Goal: Task Accomplishment & Management: Use online tool/utility

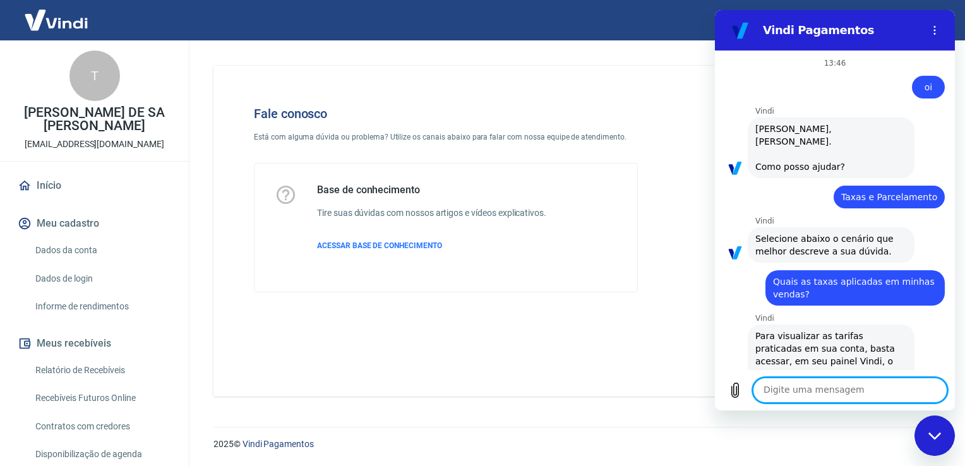
scroll to position [3311, 0]
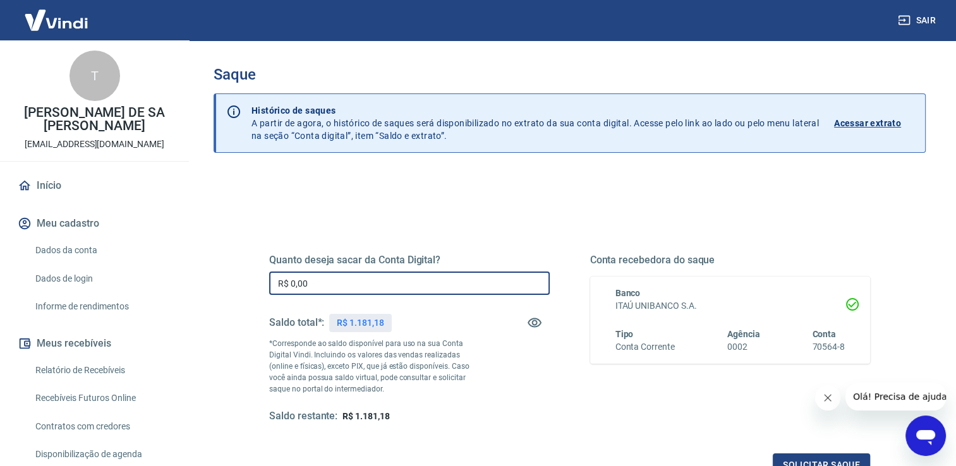
click at [427, 284] on input "R$ 0,00" at bounding box center [409, 283] width 280 height 23
type input "R$ 1.181,18"
click at [797, 456] on button "Solicitar saque" at bounding box center [821, 465] width 97 height 23
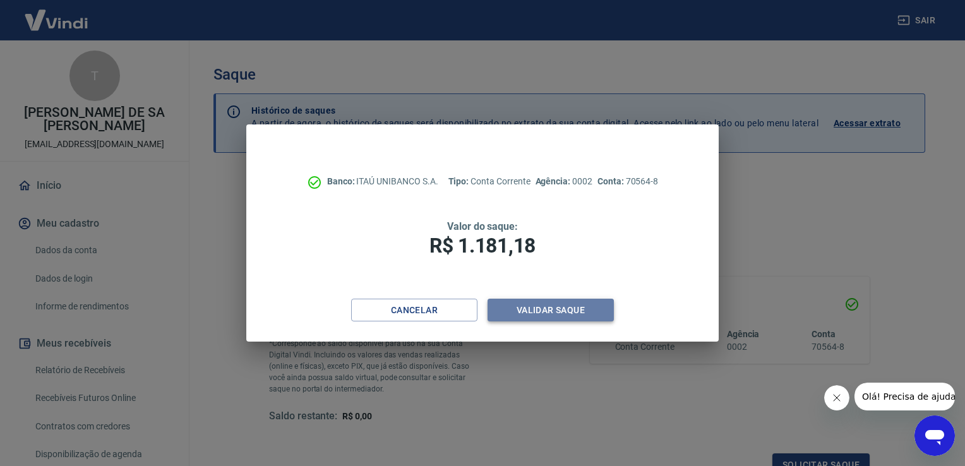
click at [588, 313] on button "Validar saque" at bounding box center [551, 310] width 126 height 23
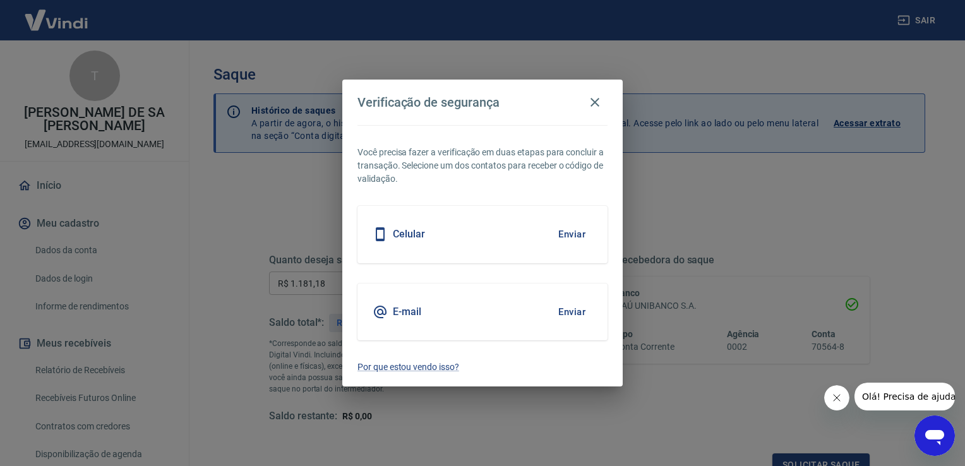
scroll to position [10, 0]
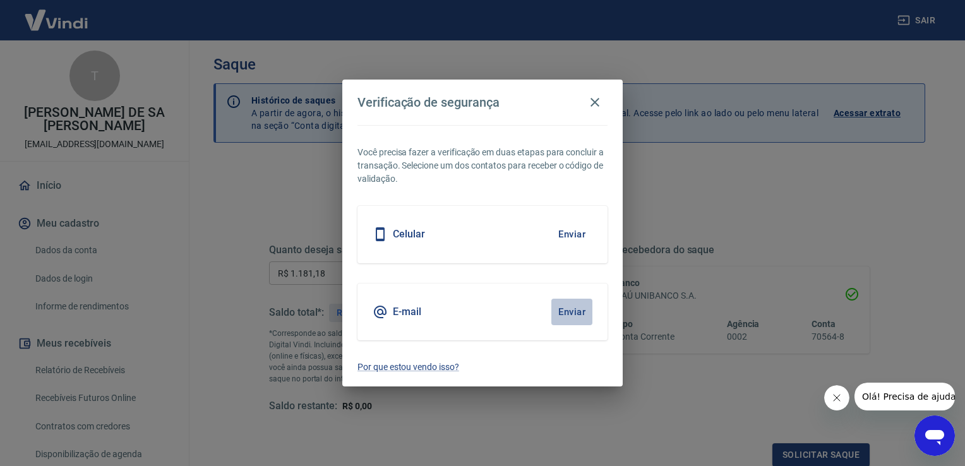
click at [569, 313] on button "Enviar" at bounding box center [572, 312] width 41 height 27
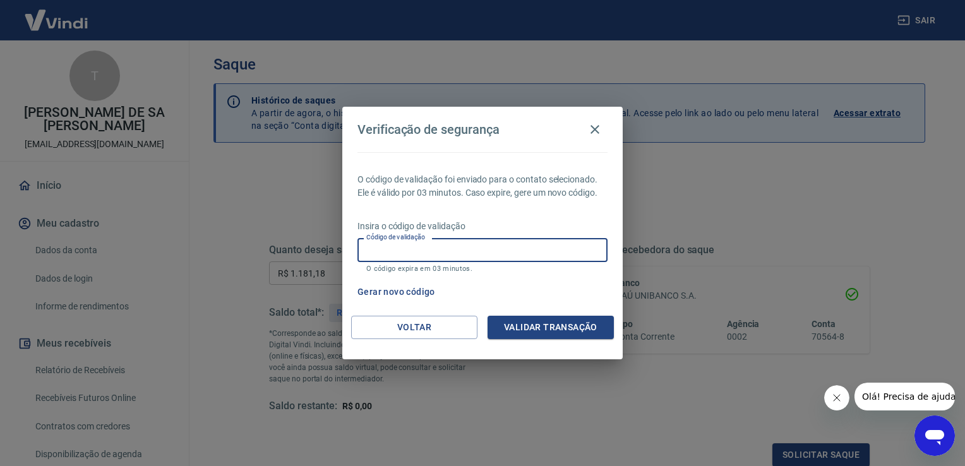
click at [438, 250] on input "Código de validação" at bounding box center [483, 249] width 250 height 23
type input "331603"
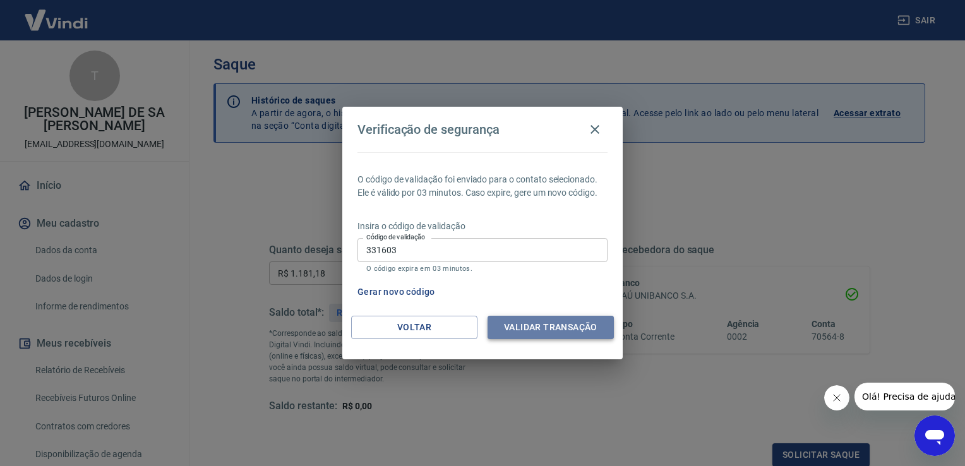
click at [524, 322] on button "Validar transação" at bounding box center [551, 327] width 126 height 23
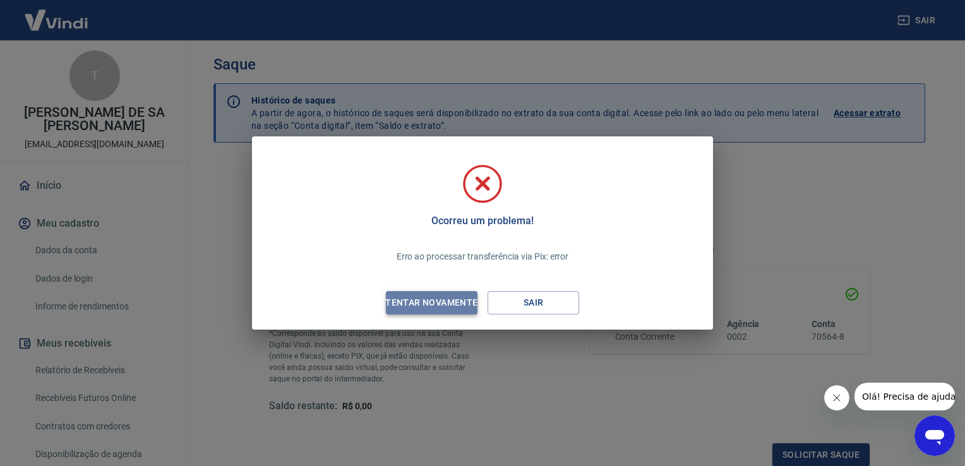
click at [450, 305] on div "Tentar novamente" at bounding box center [431, 303] width 123 height 16
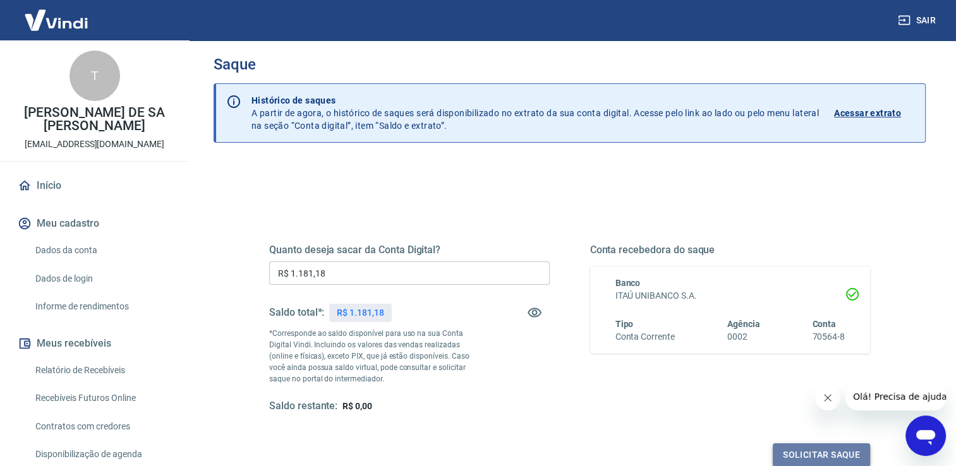
click at [806, 455] on button "Solicitar saque" at bounding box center [821, 454] width 97 height 23
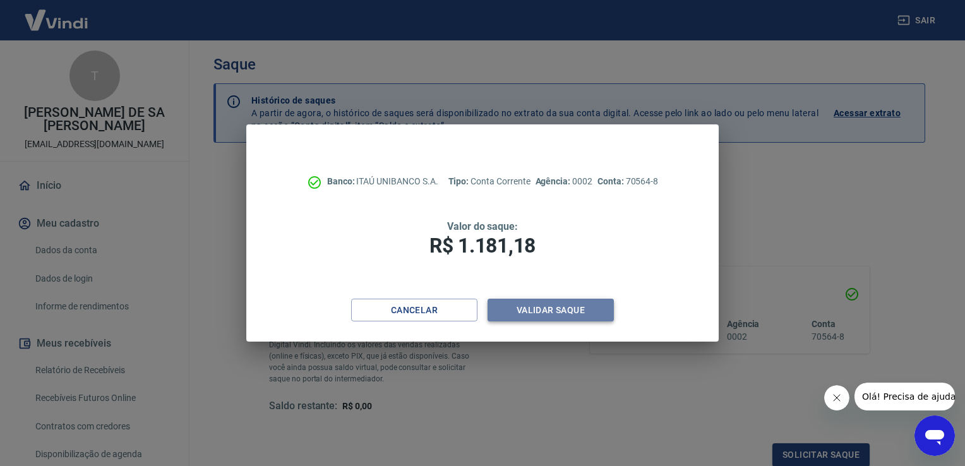
click at [543, 315] on button "Validar saque" at bounding box center [551, 310] width 126 height 23
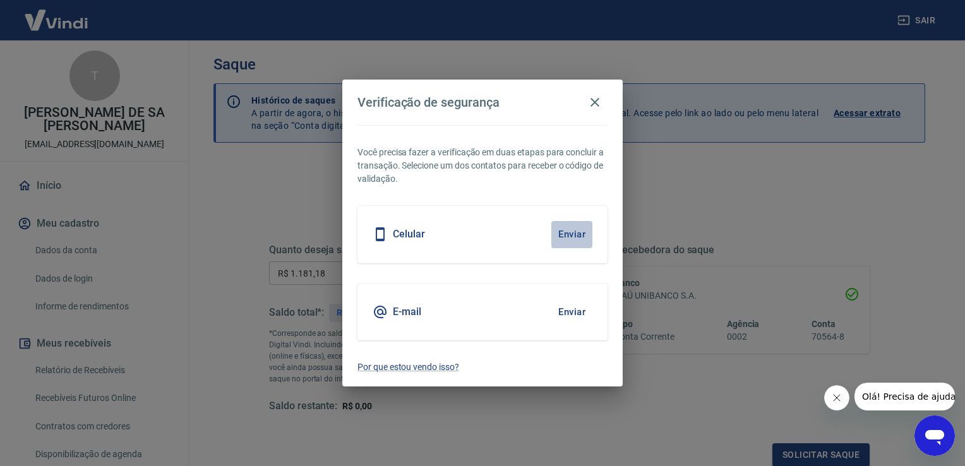
click at [576, 229] on button "Enviar" at bounding box center [572, 234] width 41 height 27
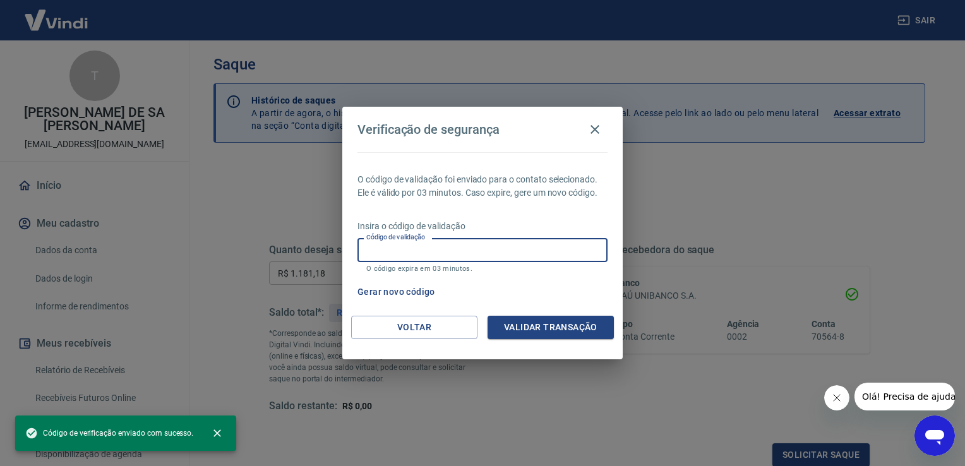
click at [469, 244] on input "Código de validação" at bounding box center [483, 249] width 250 height 23
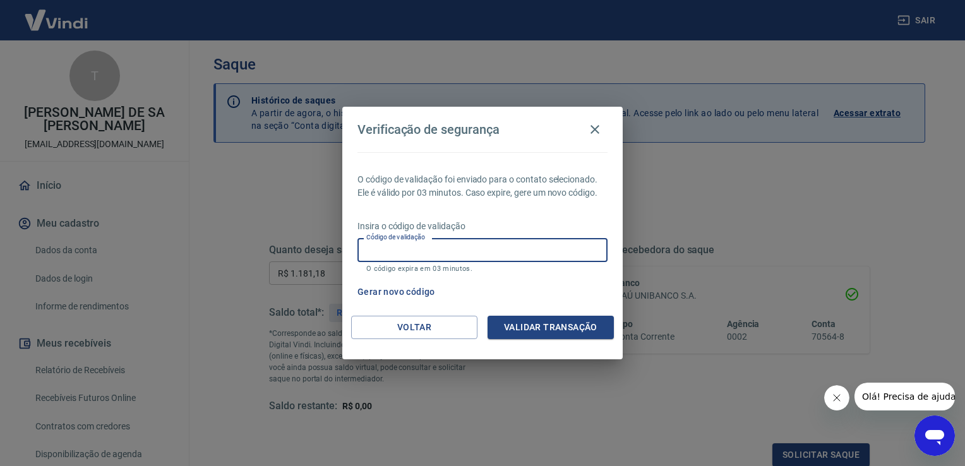
click at [469, 244] on input "Código de validação" at bounding box center [483, 249] width 250 height 23
type input "931796"
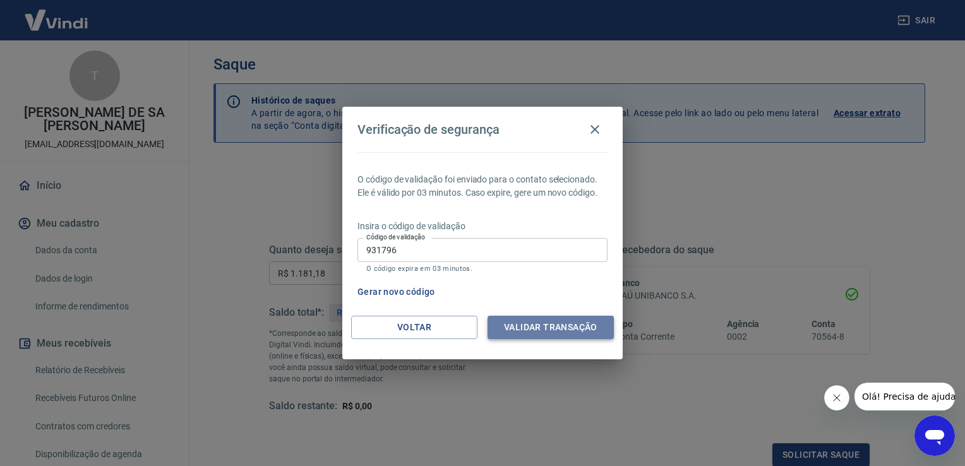
click at [564, 317] on button "Validar transação" at bounding box center [551, 327] width 126 height 23
